Goal: Find specific page/section: Find specific page/section

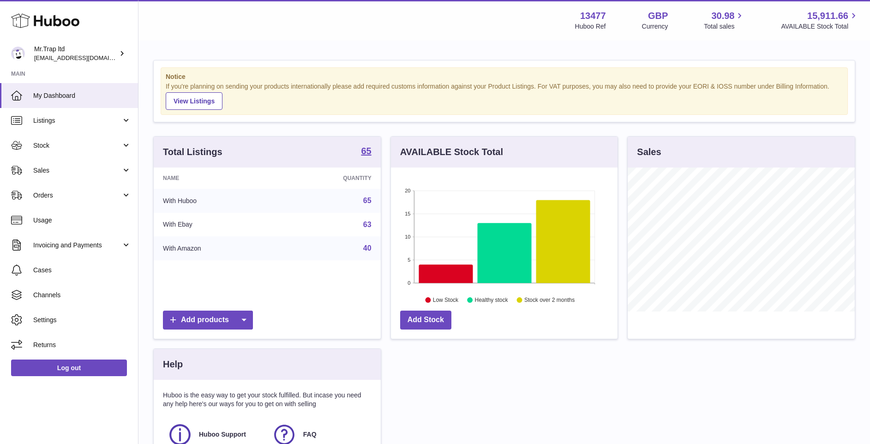
scroll to position [144, 227]
click at [98, 172] on span "Sales" at bounding box center [77, 170] width 88 height 9
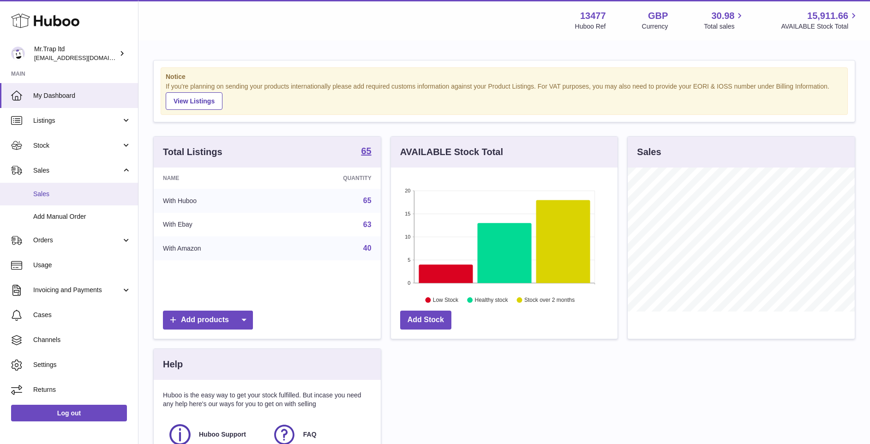
click at [88, 196] on span "Sales" at bounding box center [82, 194] width 98 height 9
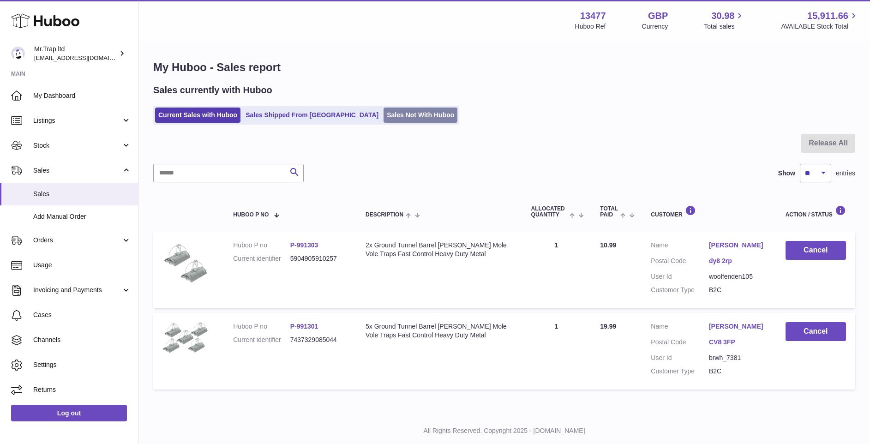
click at [383, 120] on link "Sales Not With Huboo" at bounding box center [420, 115] width 74 height 15
